Goal: Subscribe to service/newsletter

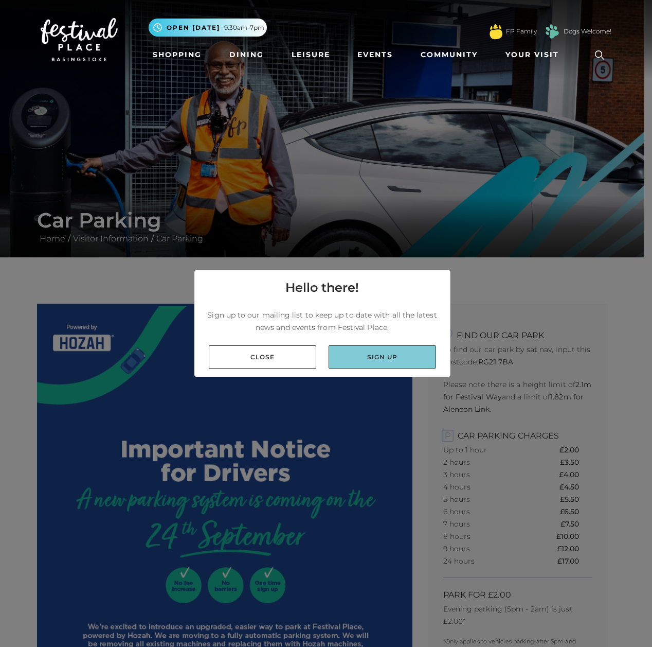
click at [405, 364] on link "Sign up" at bounding box center [382, 356] width 107 height 23
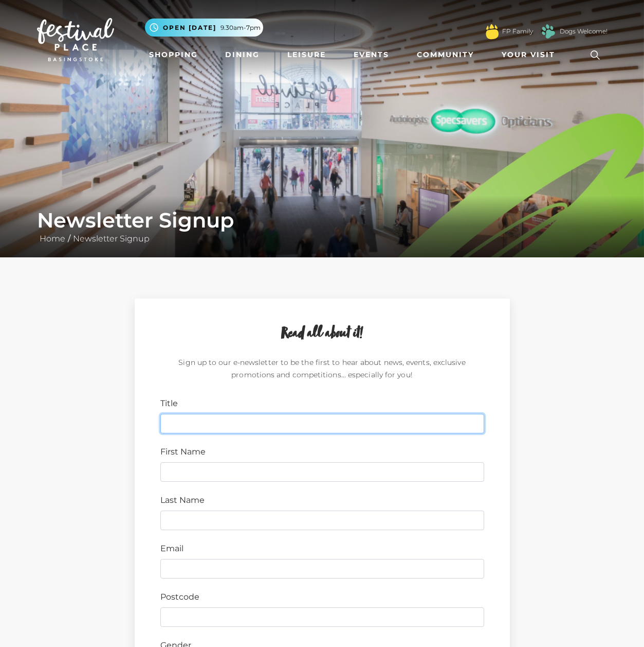
click at [274, 418] on input "Title" at bounding box center [322, 424] width 324 height 20
type input "Mr"
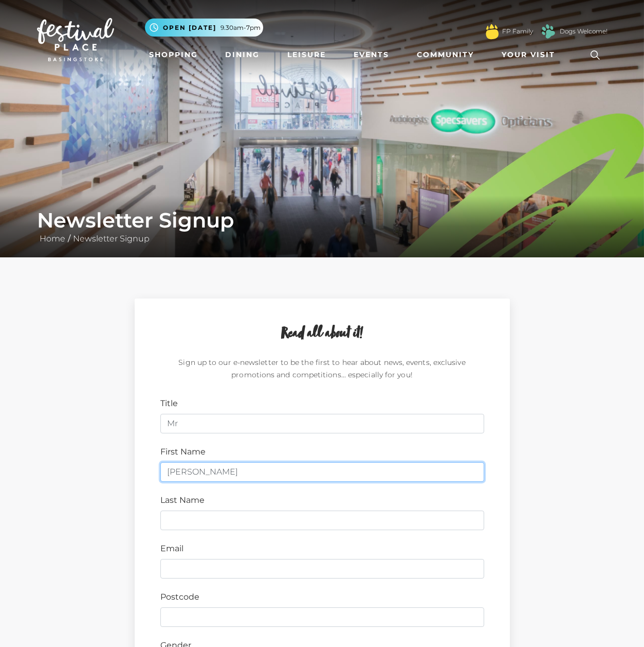
type input "[PERSON_NAME]"
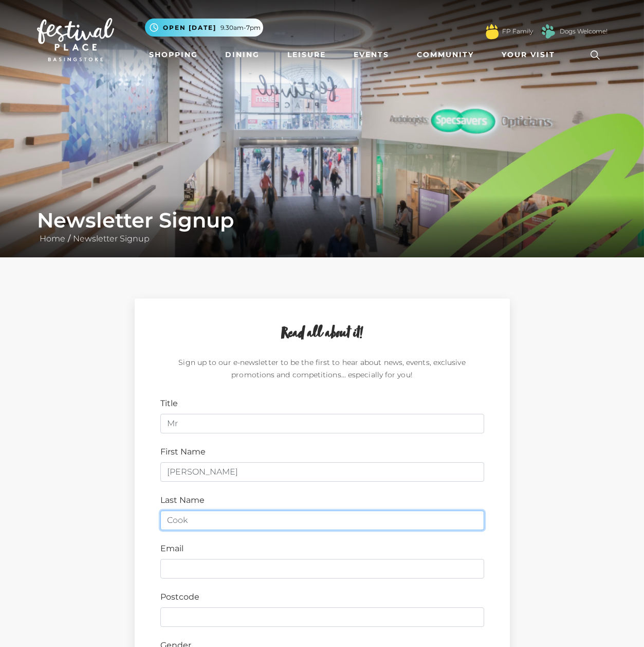
type input "Cook"
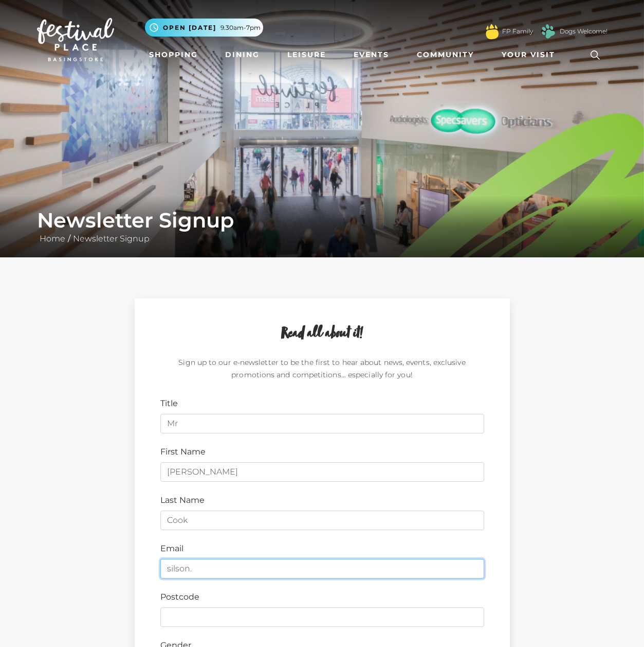
type input "[EMAIL_ADDRESS][PERSON_NAME][DOMAIN_NAME]"
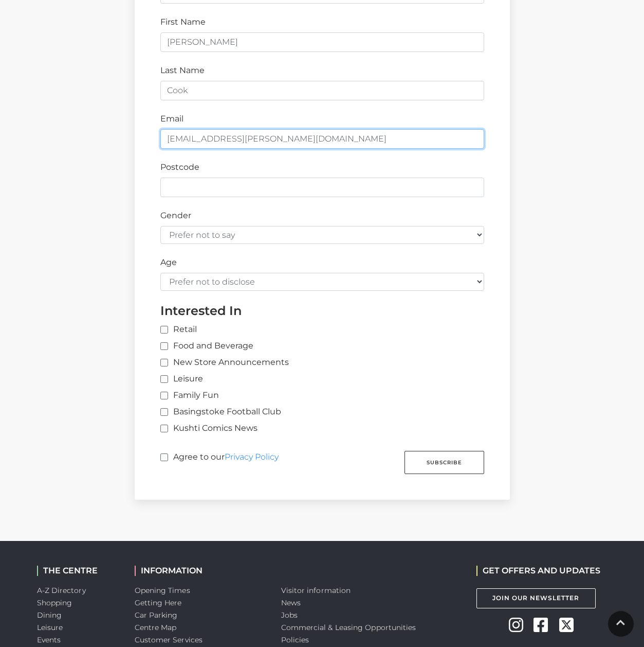
scroll to position [486, 0]
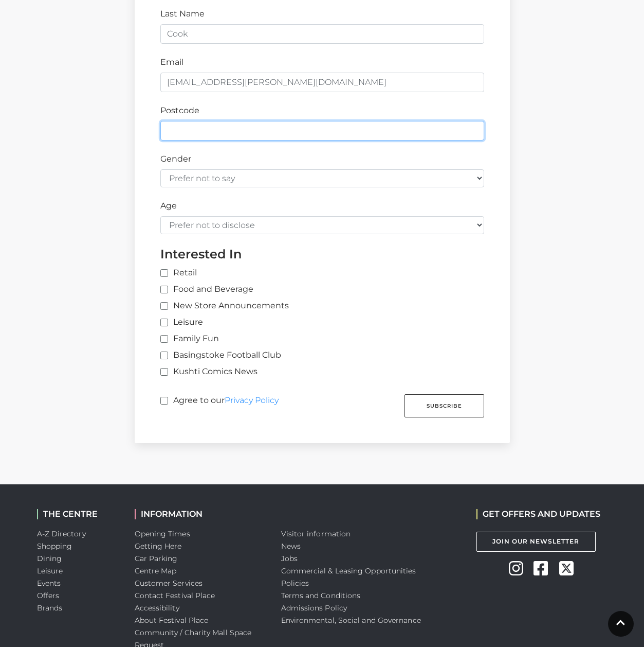
click at [222, 124] on input "Postcode" at bounding box center [322, 131] width 324 height 20
type input "RG21 8TZ"
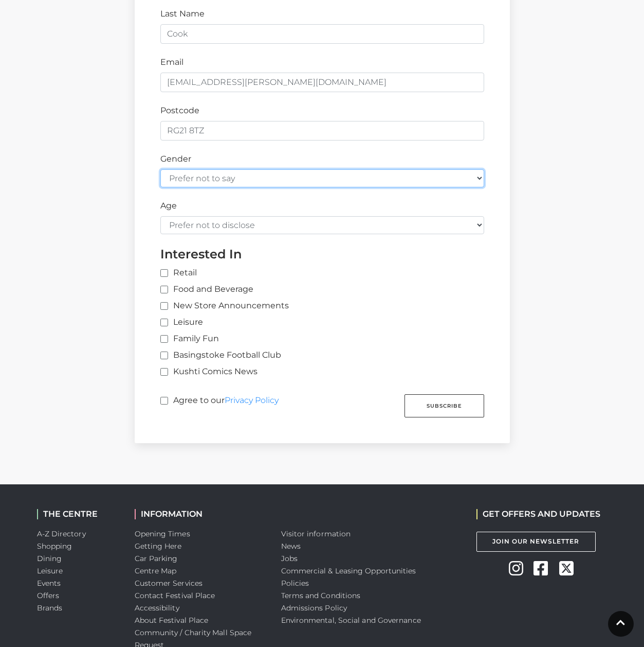
select select "[DEMOGRAPHIC_DATA]"
click at [160, 169] on select "Prefer not to say [DEMOGRAPHIC_DATA] [DEMOGRAPHIC_DATA]" at bounding box center [322, 178] width 324 height 18
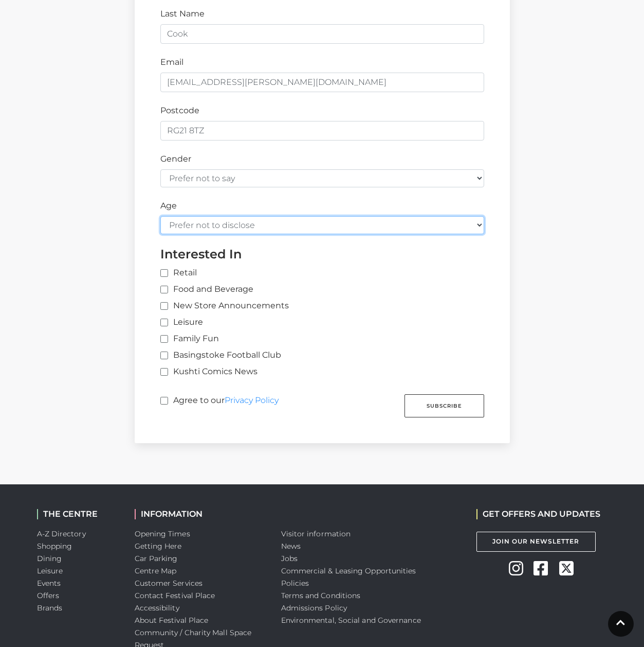
select select "45-54"
click at [160, 216] on select "Prefer not to disclose Under 18 18-24 25-34 35-44 45-54 55-64 65+" at bounding box center [322, 225] width 324 height 18
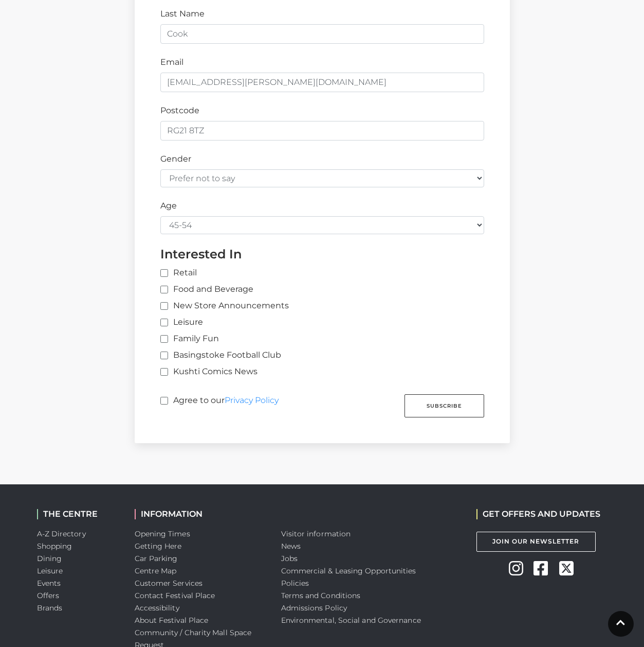
click at [445, 344] on div "Family Fun" at bounding box center [322, 340] width 324 height 16
click at [166, 322] on input "Leisure" at bounding box center [163, 322] width 7 height 7
checkbox input "true"
click at [168, 339] on label "Family Fun" at bounding box center [189, 338] width 59 height 12
click at [167, 339] on input "Family Fun" at bounding box center [163, 339] width 7 height 7
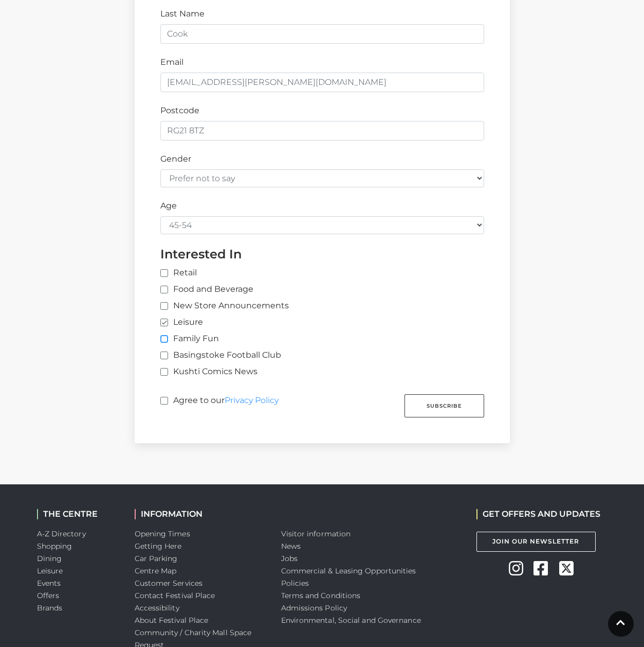
checkbox input "true"
click at [164, 270] on label "Retail" at bounding box center [178, 272] width 37 height 12
click at [164, 270] on input "Retail" at bounding box center [329, 273] width 339 height 7
checkbox input "true"
click at [167, 290] on input "Food and Beverage" at bounding box center [163, 289] width 7 height 7
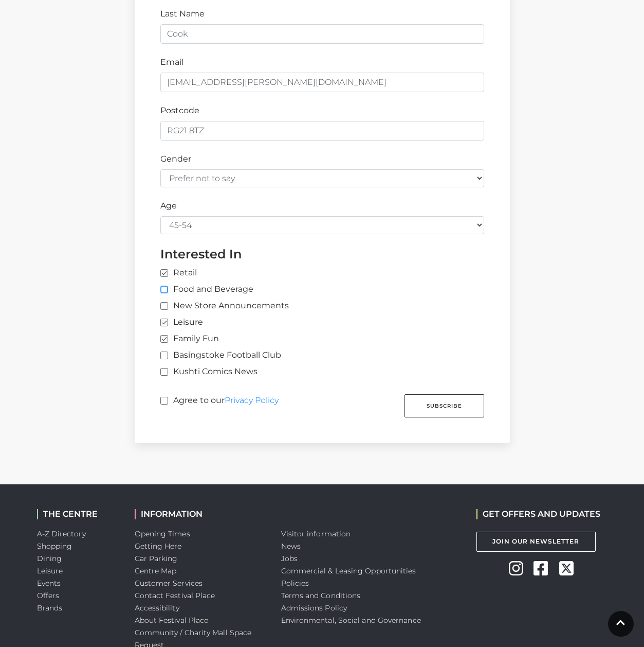
checkbox input "true"
click at [164, 398] on input "Agree to our Privacy Policy" at bounding box center [163, 401] width 7 height 7
checkbox input "true"
click at [451, 409] on button "Subscribe" at bounding box center [445, 405] width 80 height 23
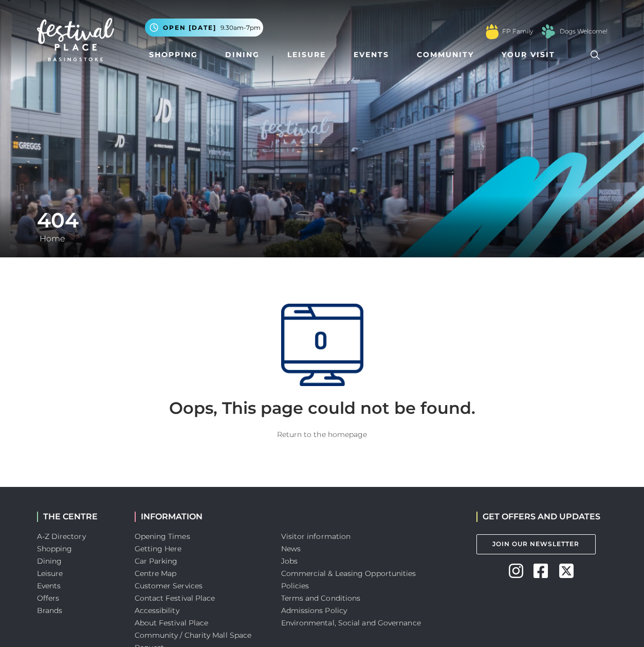
click at [315, 433] on link "Return to the homepage" at bounding box center [322, 433] width 91 height 9
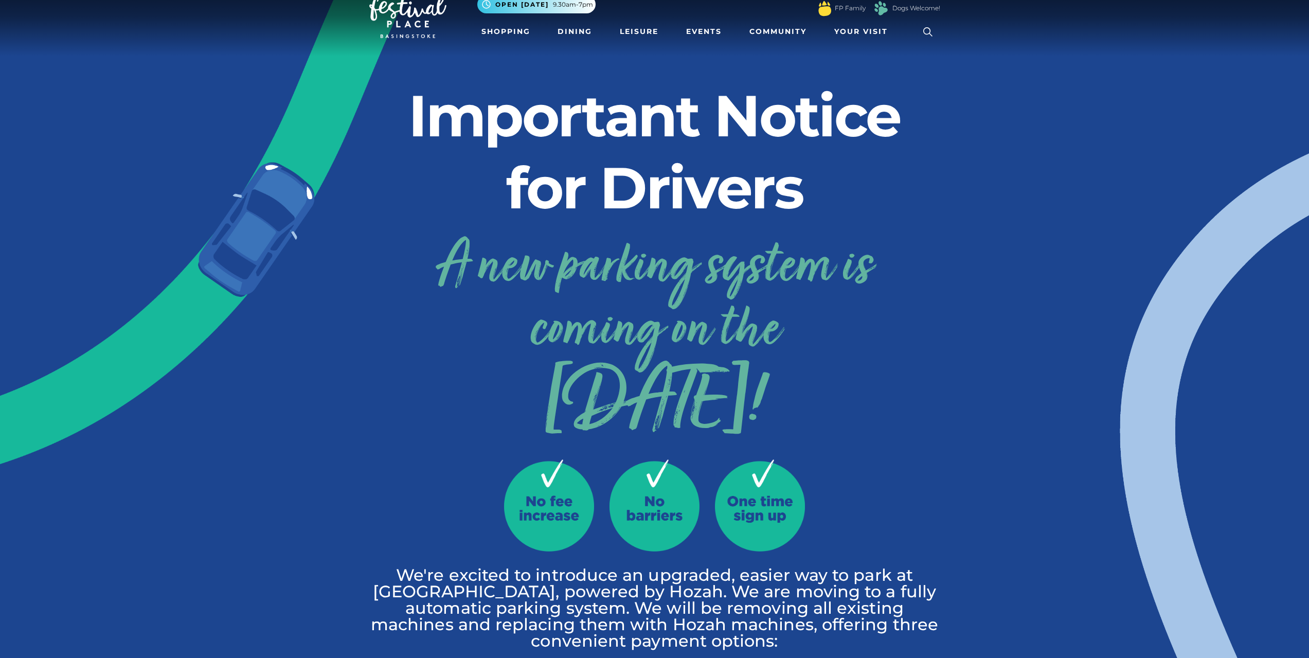
scroll to position [26, 0]
